Goal: Information Seeking & Learning: Learn about a topic

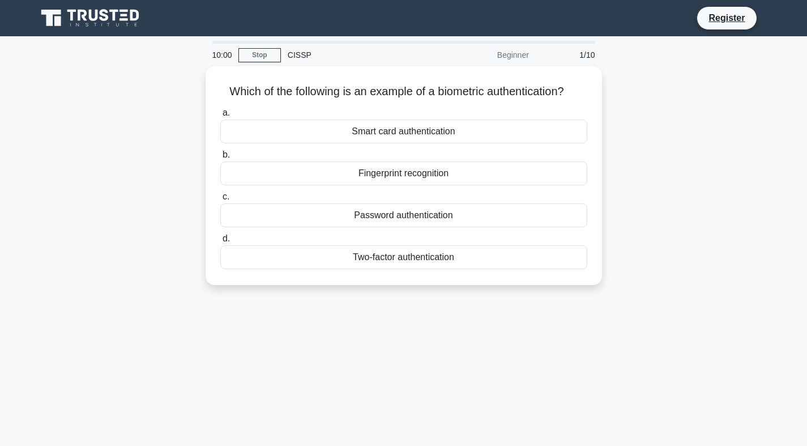
click at [303, 310] on div "10:00 Stop CISSP Beginner 1/10 Which of the following is an example of a biomet…" at bounding box center [404, 324] width 748 height 566
click at [139, 70] on div "Which of the following is an example of a biometric authentication? .spinner_0X…" at bounding box center [404, 182] width 748 height 232
click at [266, 169] on div "Fingerprint recognition" at bounding box center [403, 173] width 367 height 24
click at [220, 159] on input "b. Fingerprint recognition" at bounding box center [220, 154] width 0 height 7
click at [248, 245] on div "Decryption" at bounding box center [403, 257] width 367 height 24
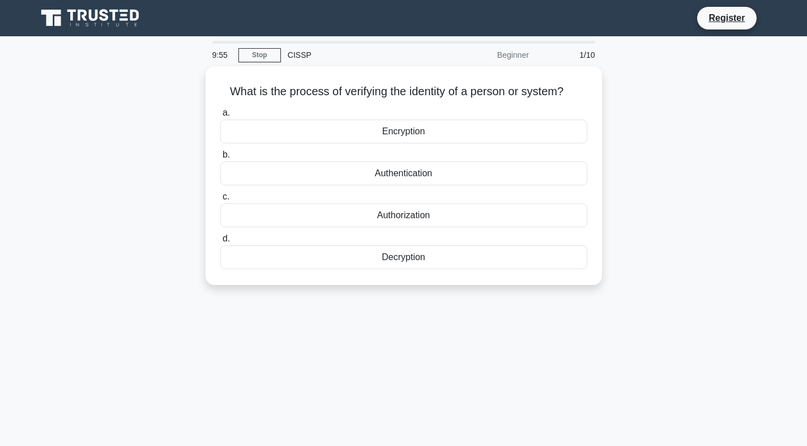
click at [220, 242] on input "d. Decryption" at bounding box center [220, 238] width 0 height 7
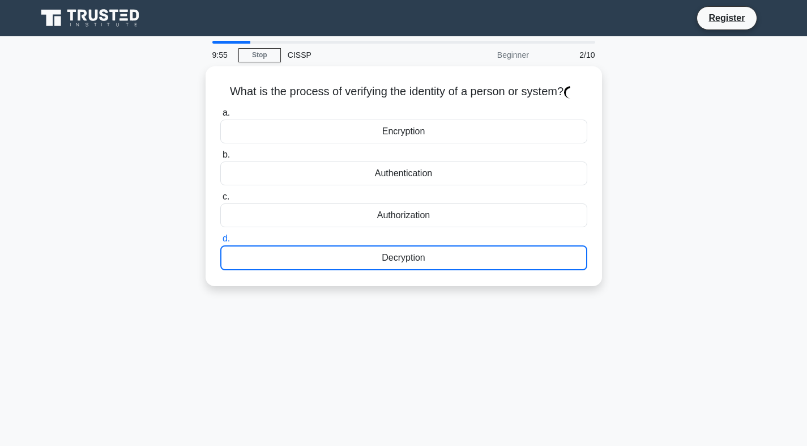
click at [282, 219] on div "Authorization" at bounding box center [403, 215] width 367 height 24
click at [220, 201] on input "c. Authorization" at bounding box center [220, 196] width 0 height 7
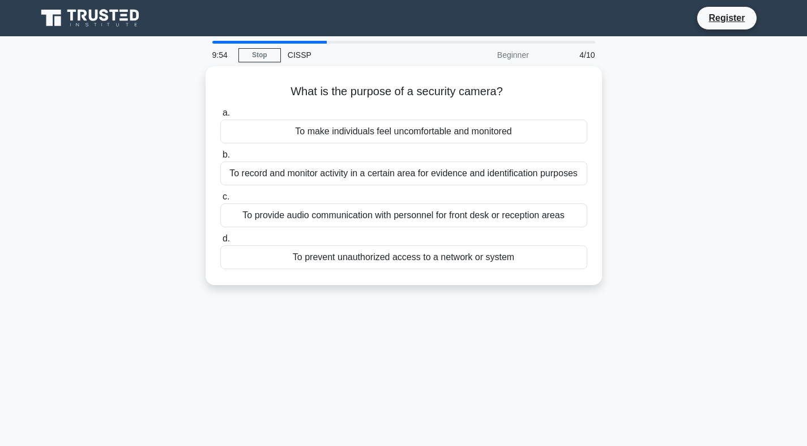
click at [274, 140] on div "To make individuals feel uncomfortable and monitored" at bounding box center [403, 132] width 367 height 24
click at [220, 117] on input "a. To make individuals feel uncomfortable and monitored" at bounding box center [220, 112] width 0 height 7
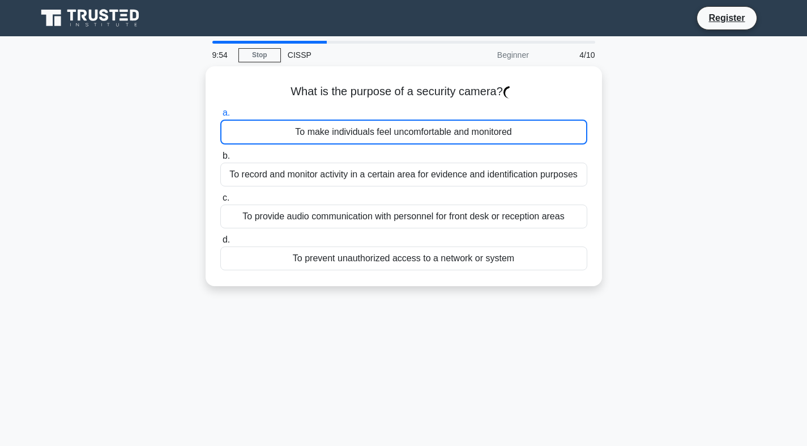
click at [404, 264] on div "To prevent unauthorized access to a network or system" at bounding box center [403, 258] width 367 height 24
click at [220, 244] on input "d. To prevent unauthorized access to a network or system" at bounding box center [220, 239] width 0 height 7
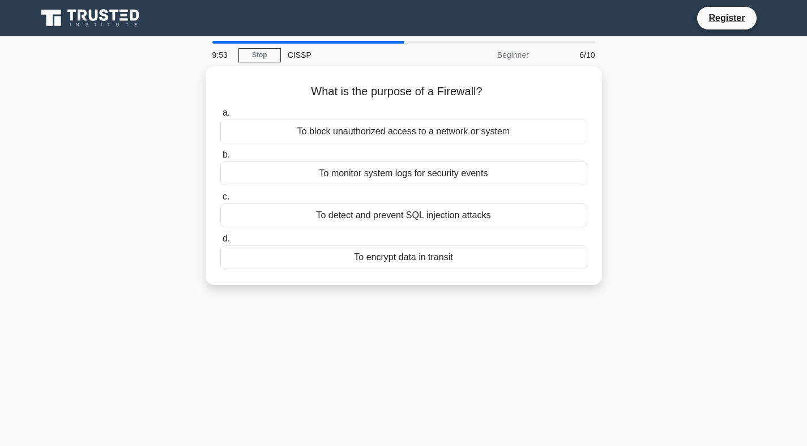
click at [568, 199] on label "c. To detect and prevent SQL injection attacks" at bounding box center [403, 208] width 367 height 37
click at [220, 199] on input "c. To detect and prevent SQL injection attacks" at bounding box center [220, 196] width 0 height 7
